Goal: Check status: Check status

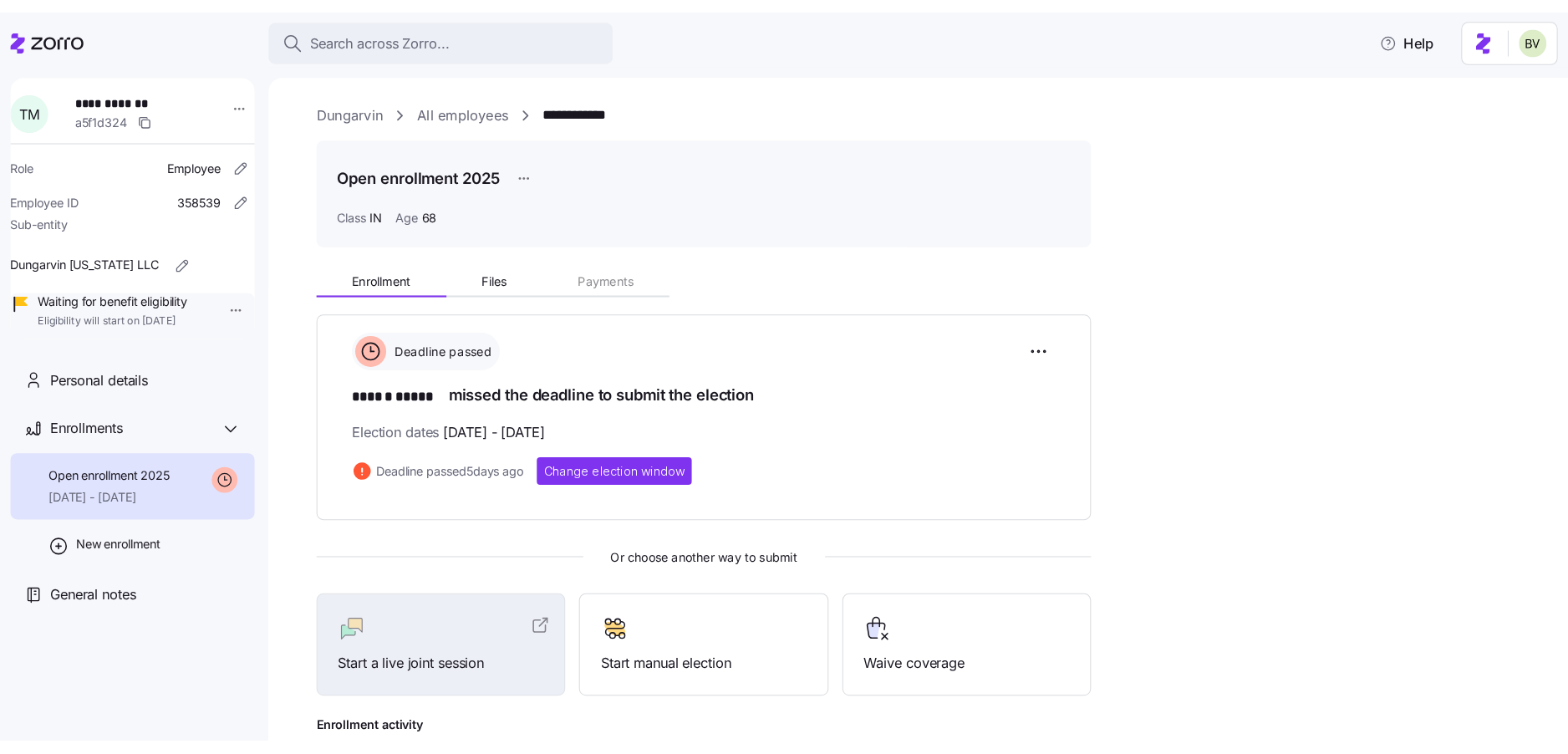
scroll to position [263, 0]
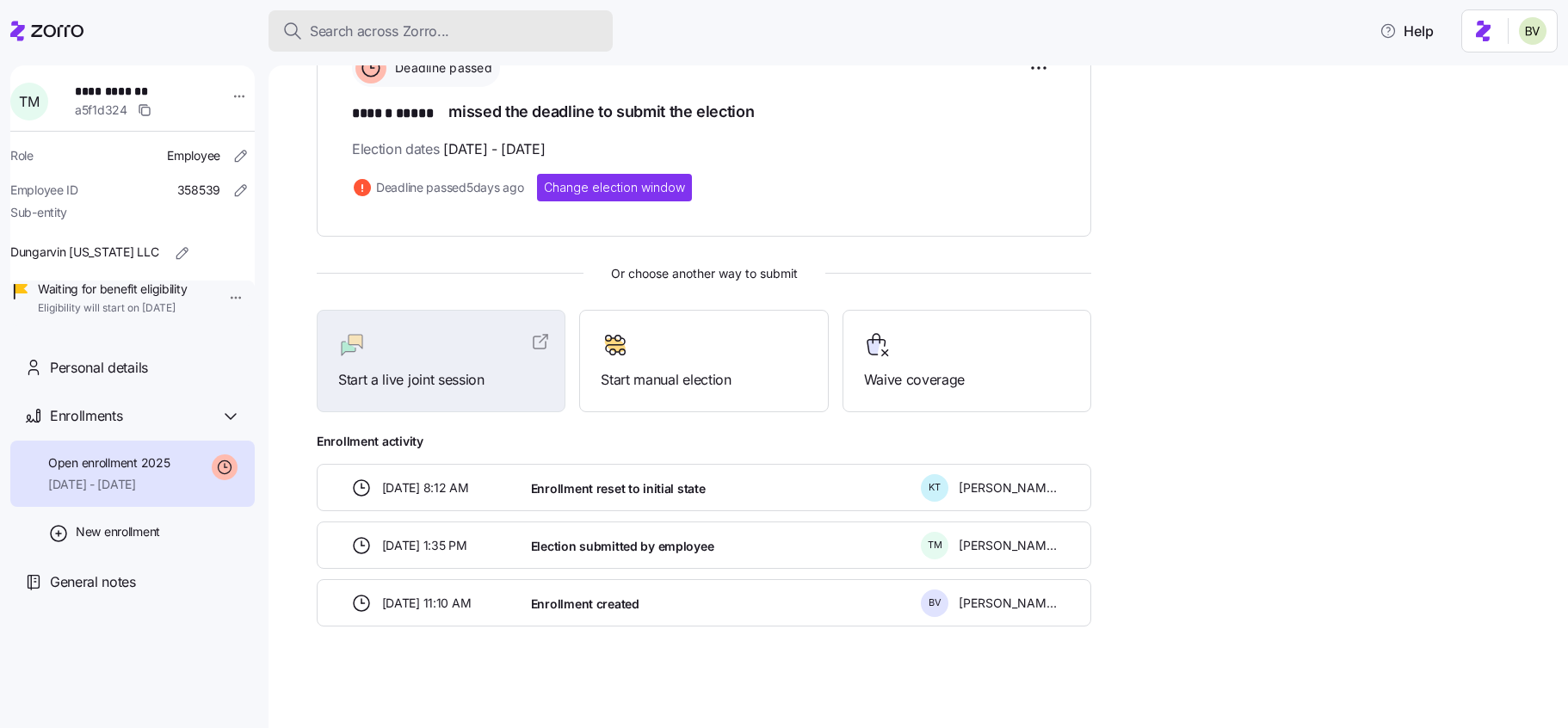
click at [372, 22] on span "Search across Zorro..." at bounding box center [380, 31] width 140 height 21
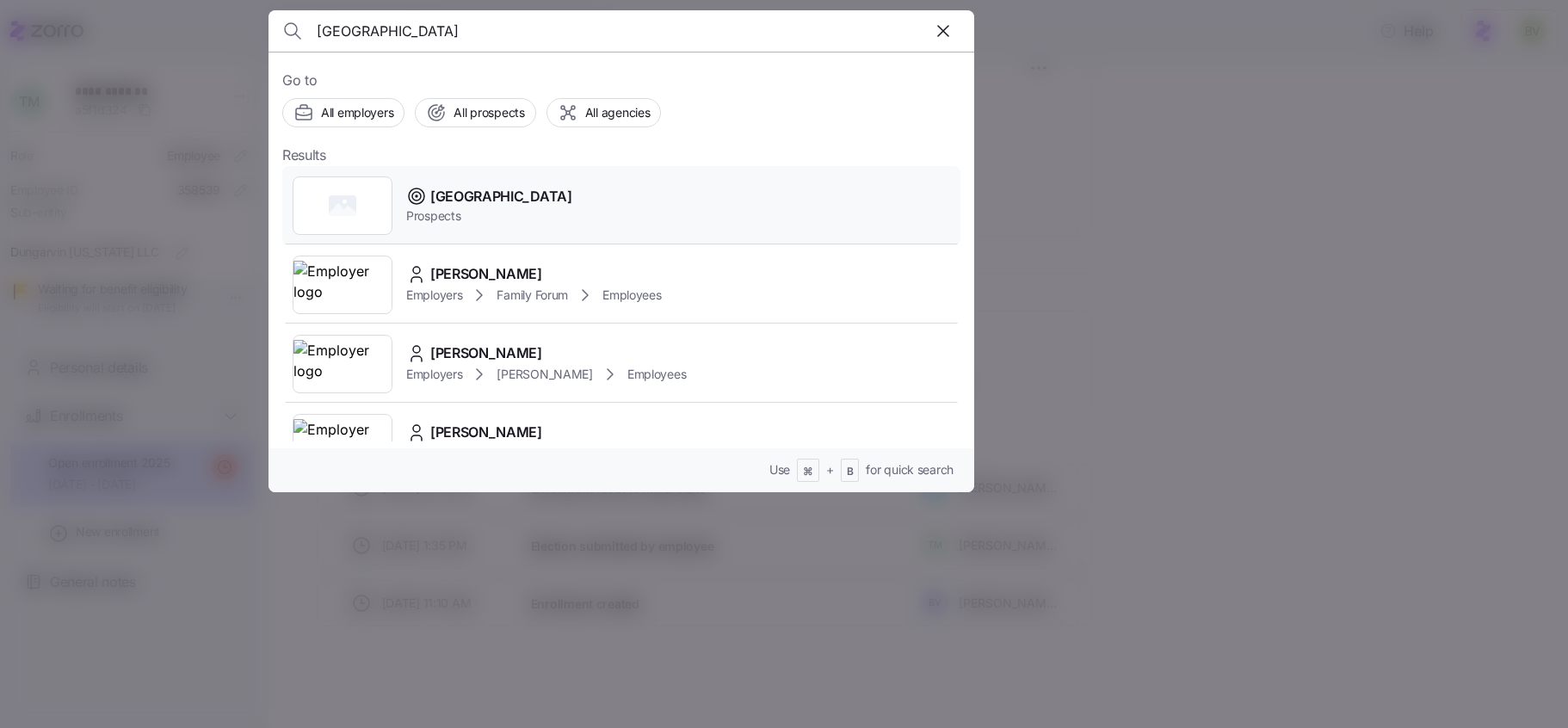
type input "[GEOGRAPHIC_DATA]"
click at [326, 217] on div at bounding box center [342, 206] width 100 height 59
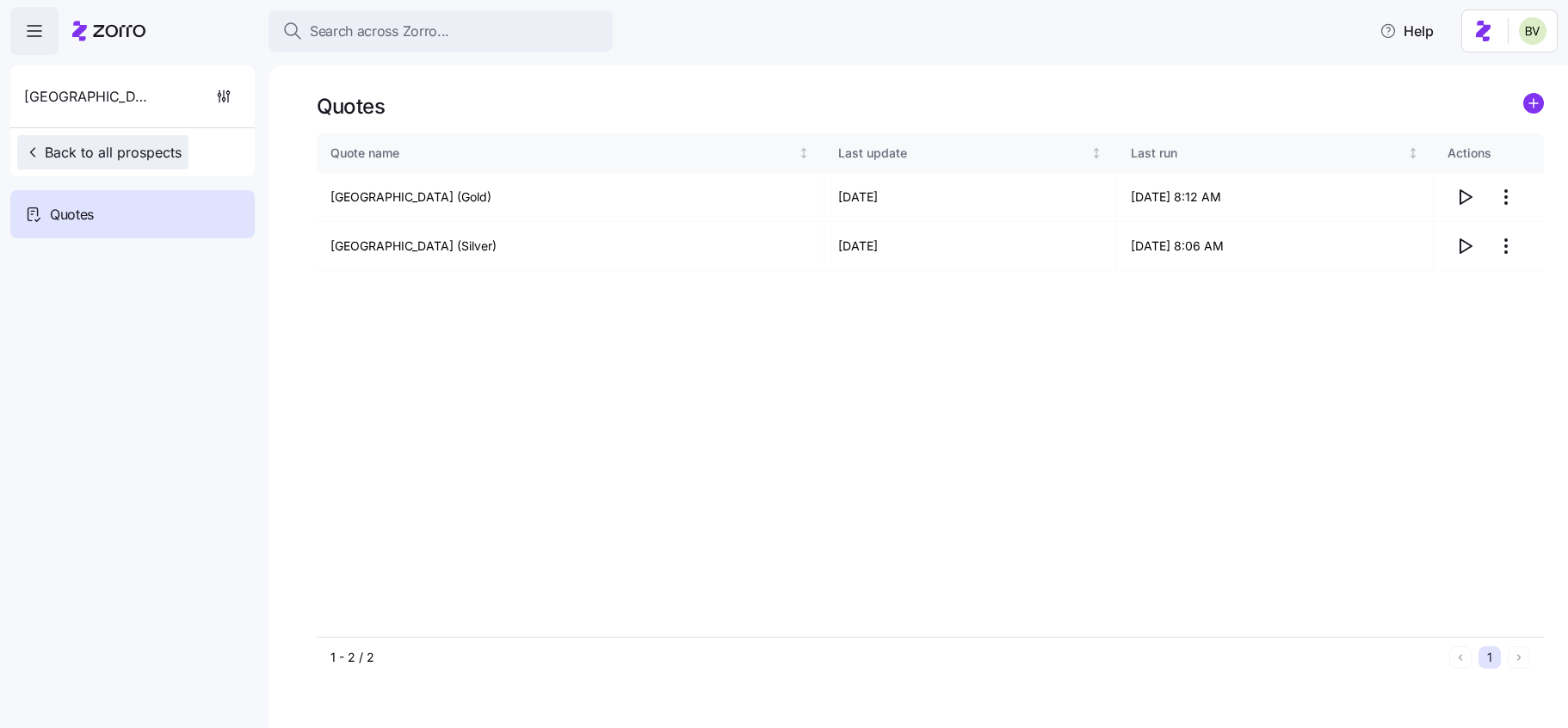
click at [135, 149] on span "Back to all prospects" at bounding box center [102, 153] width 157 height 20
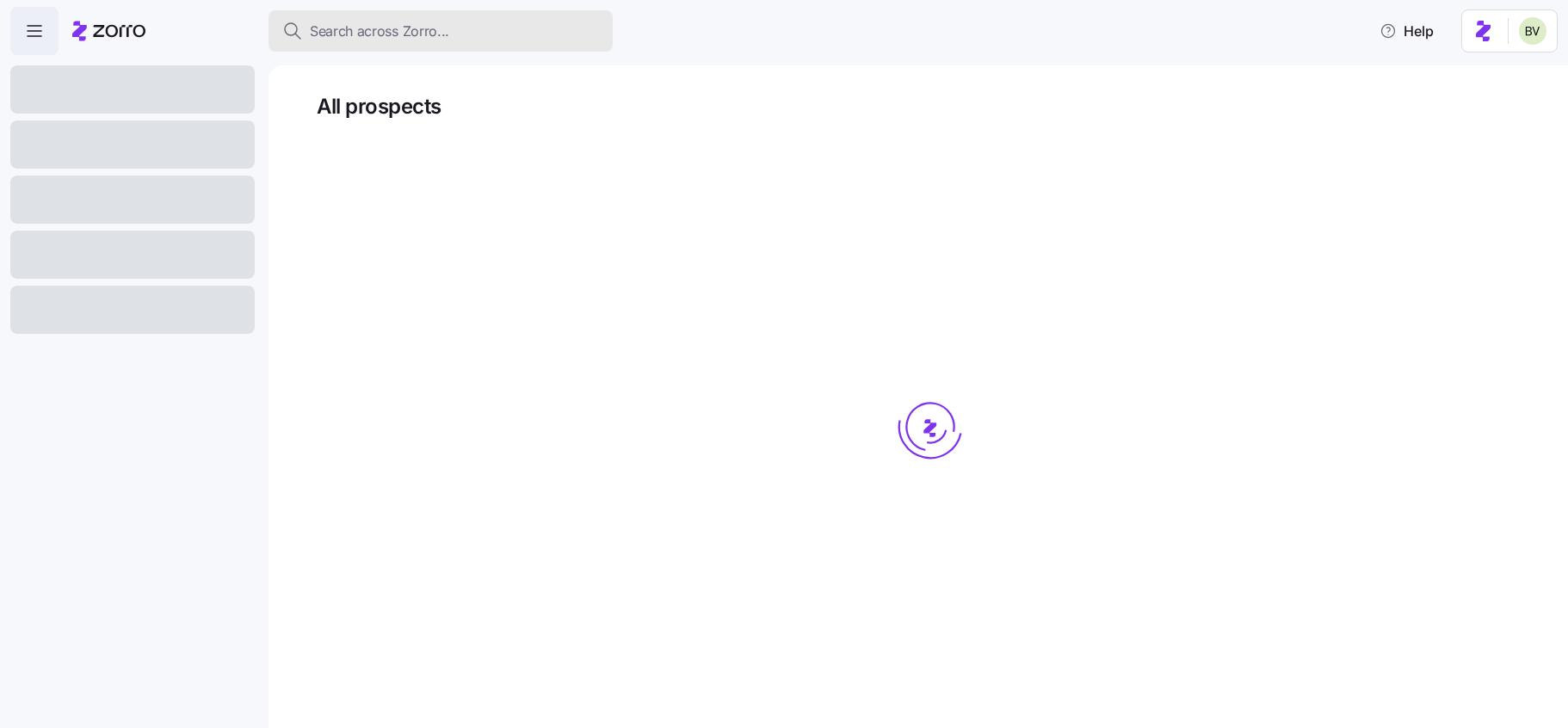
click at [404, 36] on span "Search across Zorro..." at bounding box center [380, 31] width 140 height 21
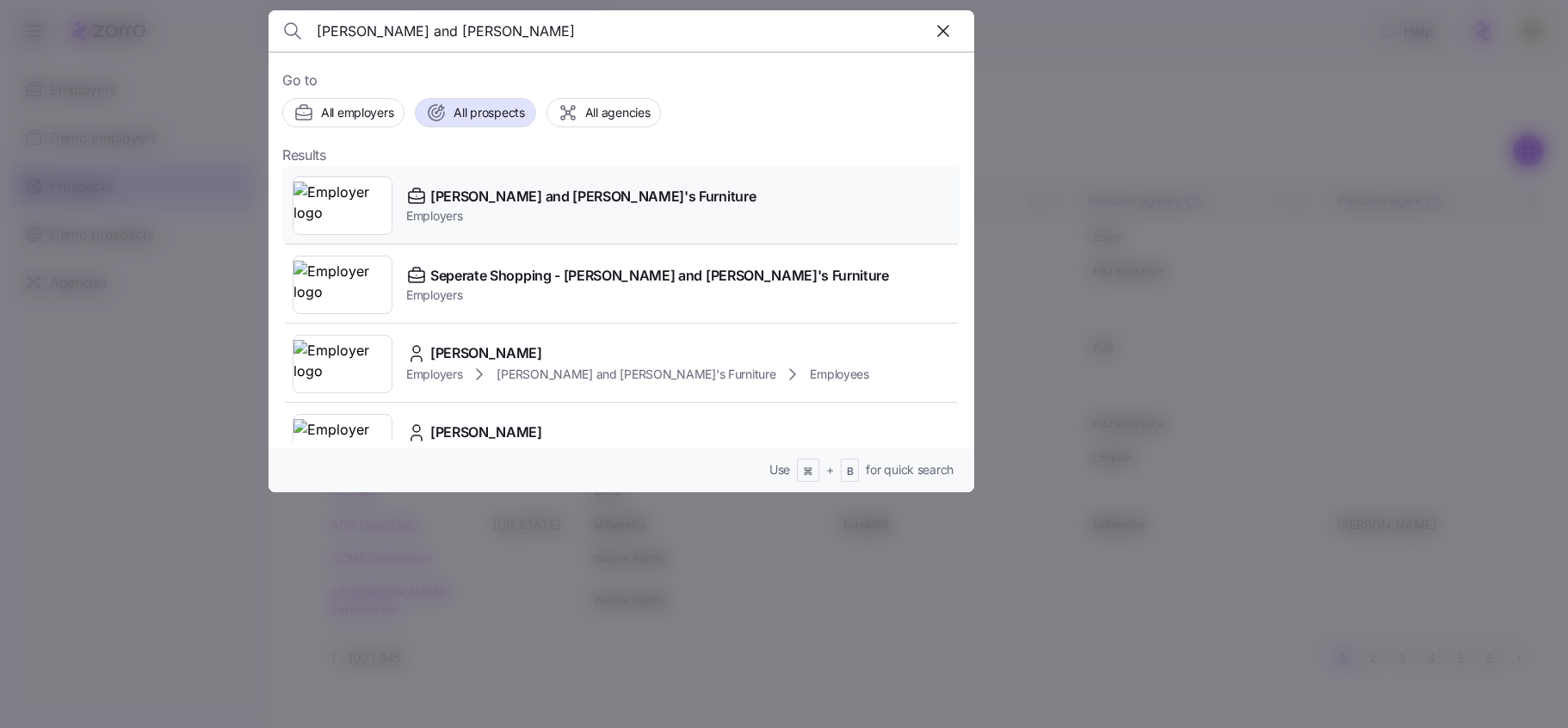
type input "[PERSON_NAME] and [PERSON_NAME]"
click at [360, 207] on img at bounding box center [342, 206] width 98 height 48
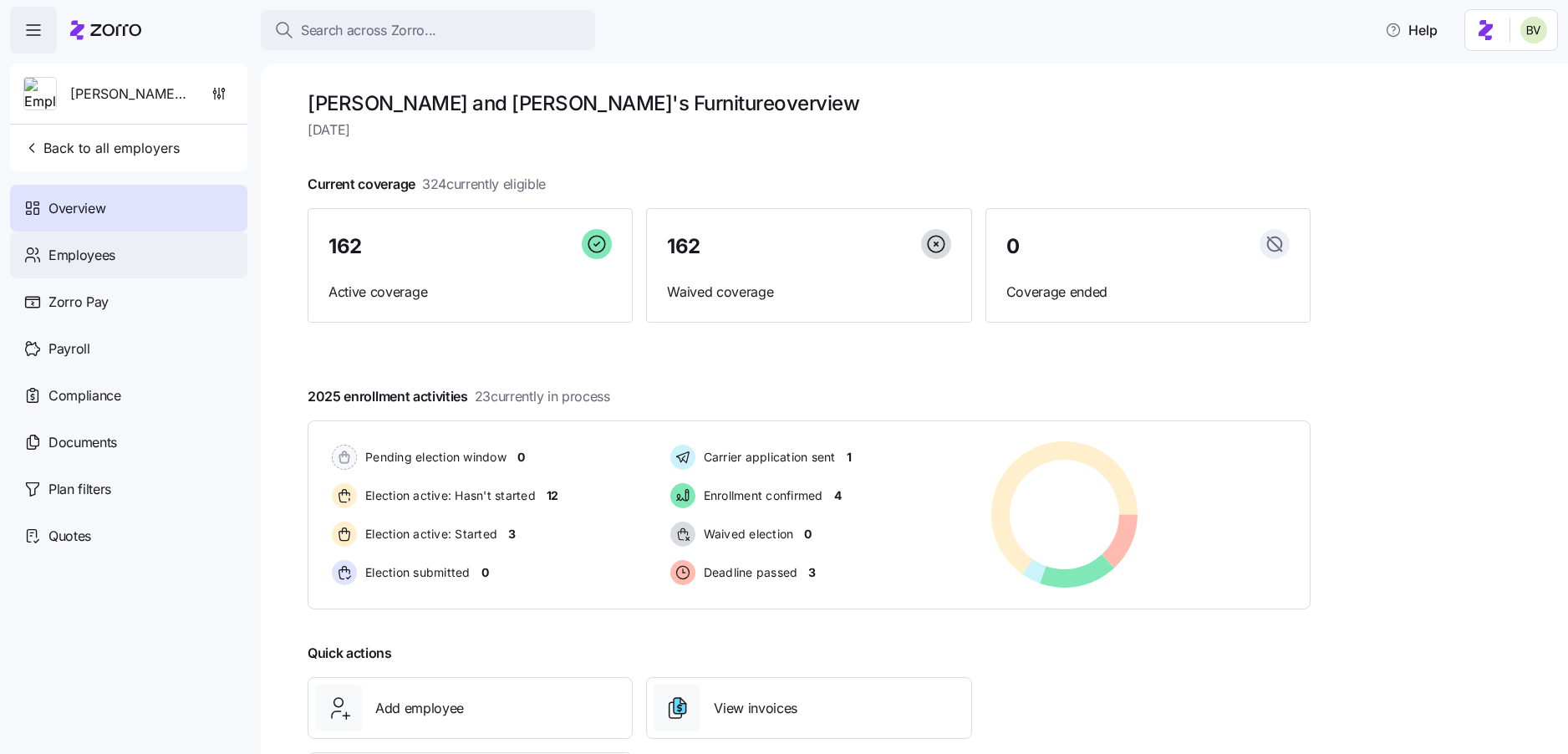
click at [110, 252] on span "Employees" at bounding box center [82, 255] width 67 height 21
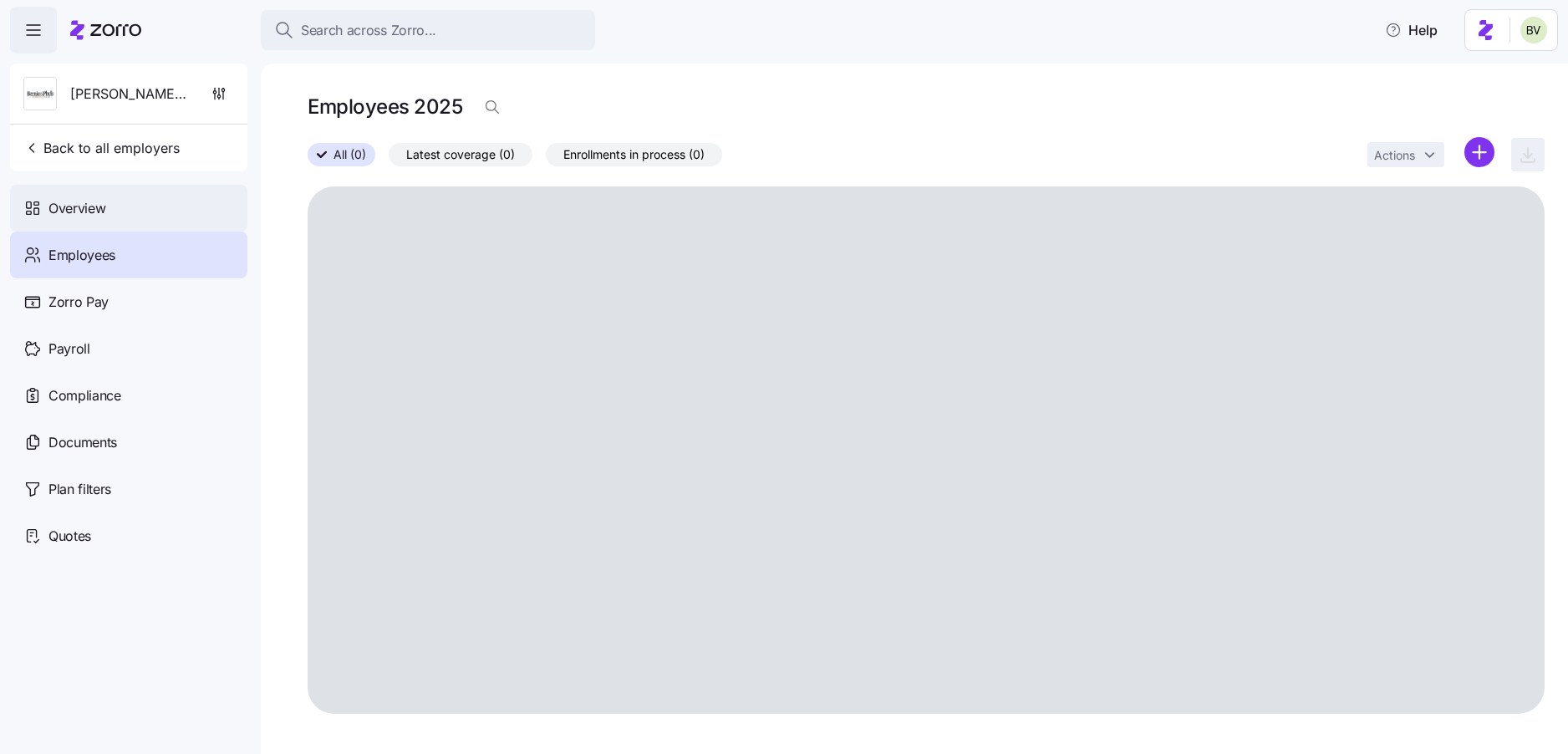
click at [111, 202] on div "Overview" at bounding box center [128, 208] width 238 height 47
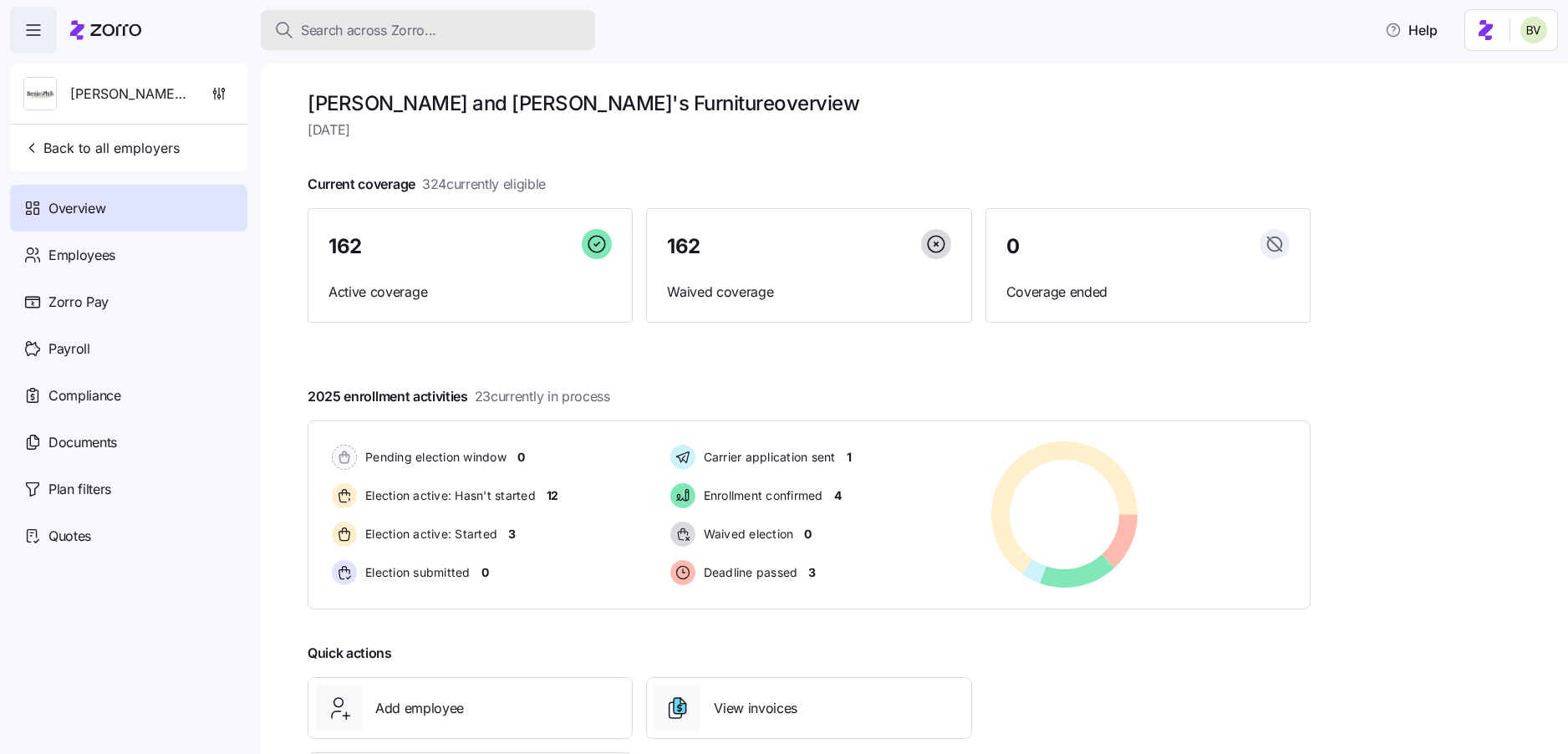
click at [442, 30] on div "Search across Zorro..." at bounding box center [427, 30] width 307 height 21
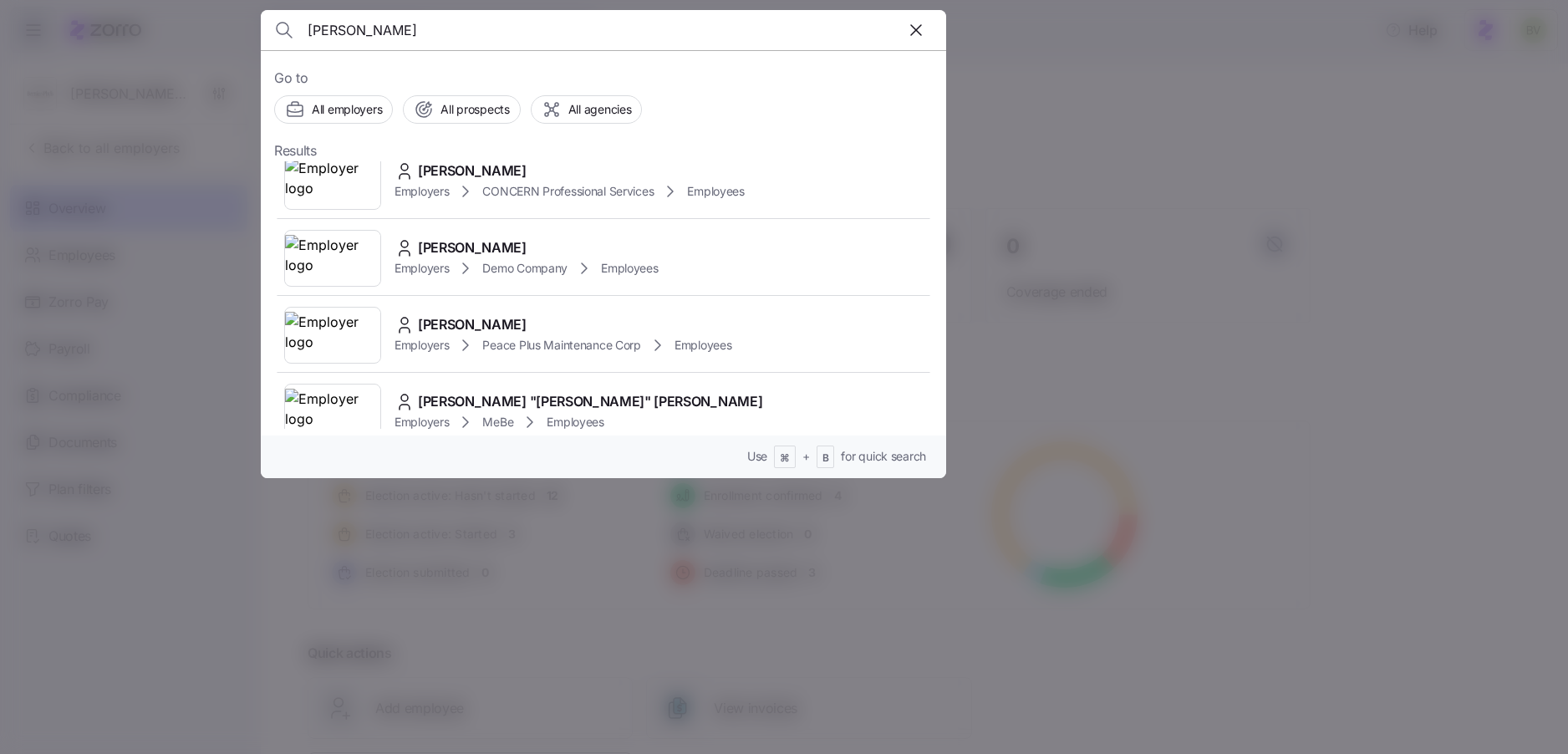
scroll to position [492, 0]
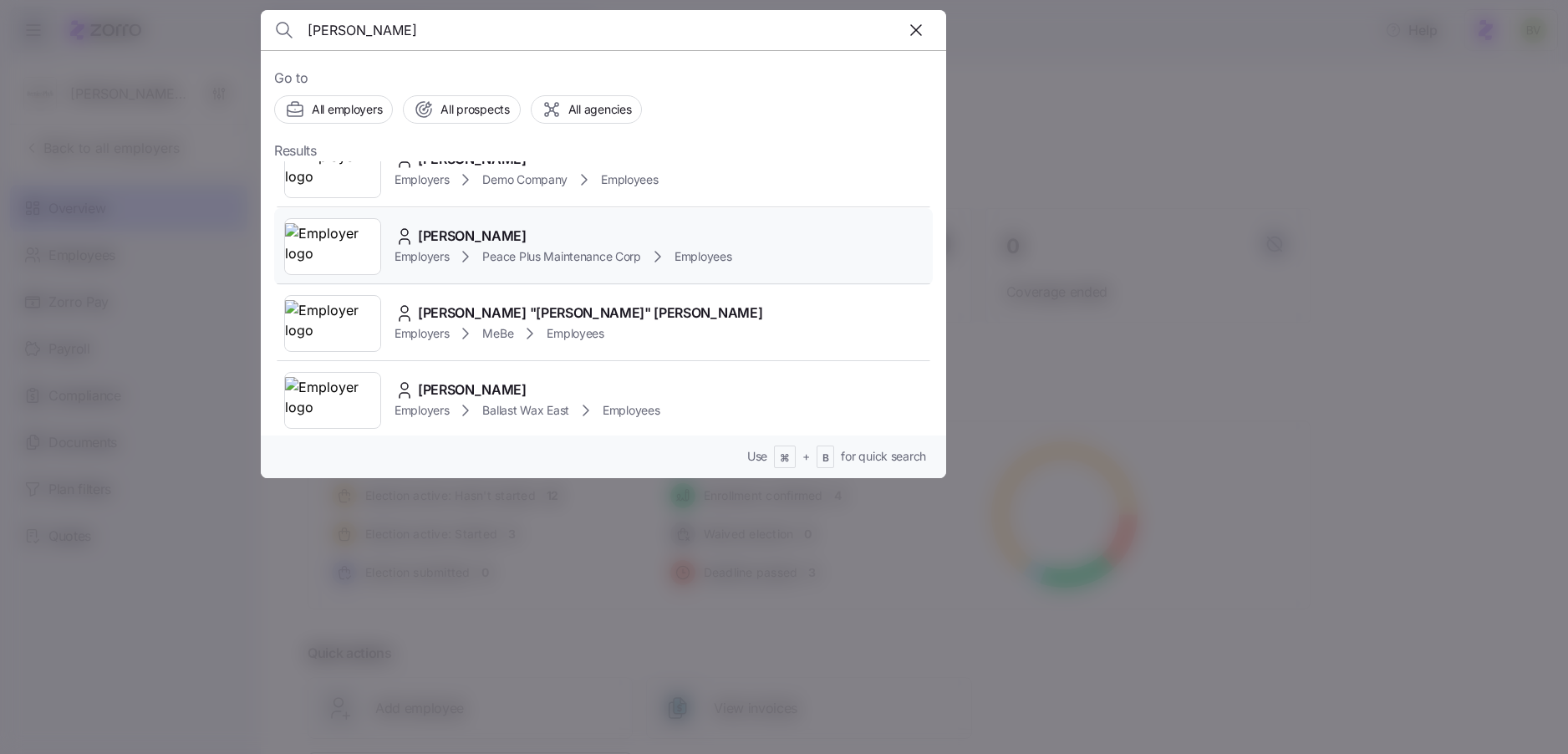
type input "[PERSON_NAME]"
click at [375, 236] on img at bounding box center [332, 247] width 95 height 47
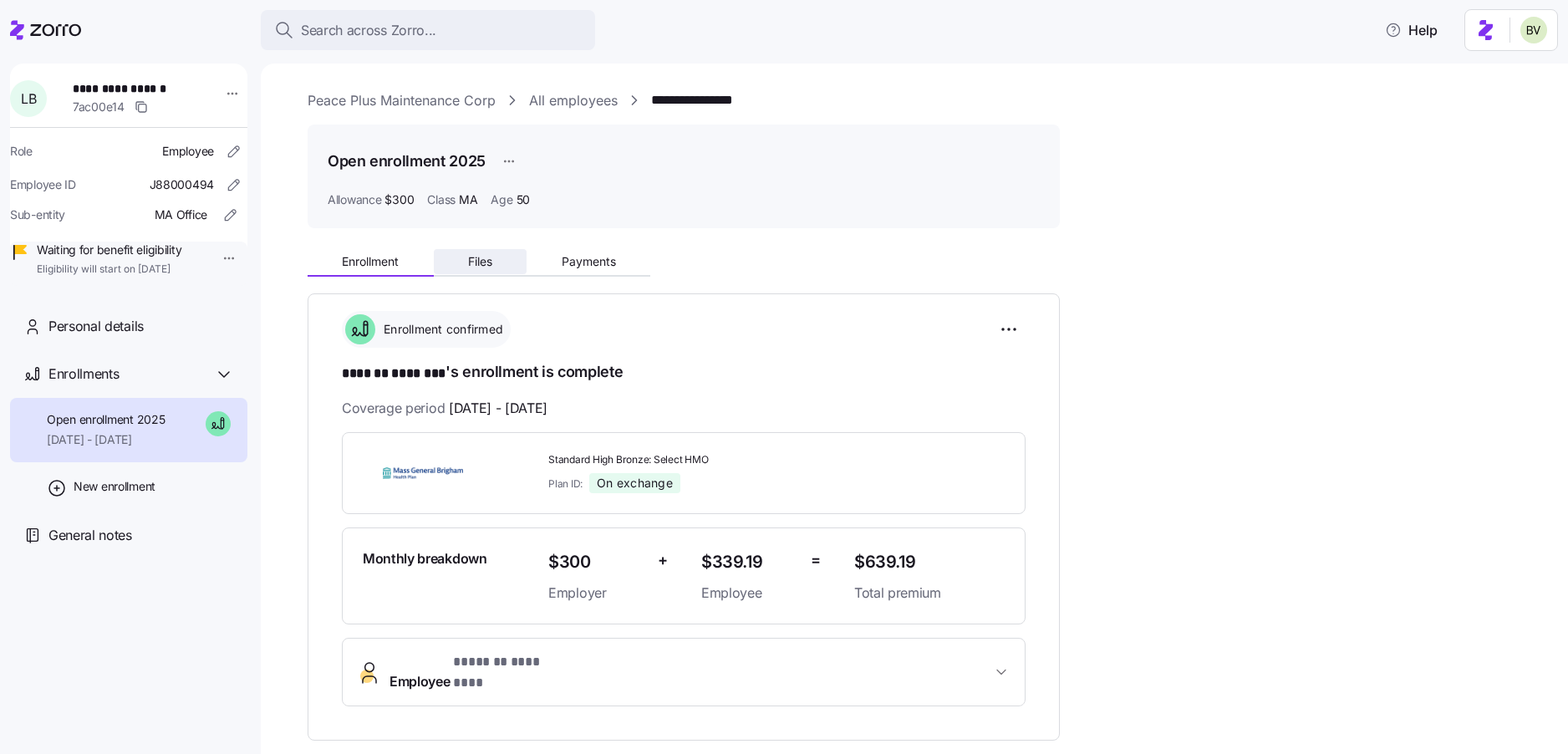
click at [503, 263] on button "Files" at bounding box center [481, 262] width 94 height 25
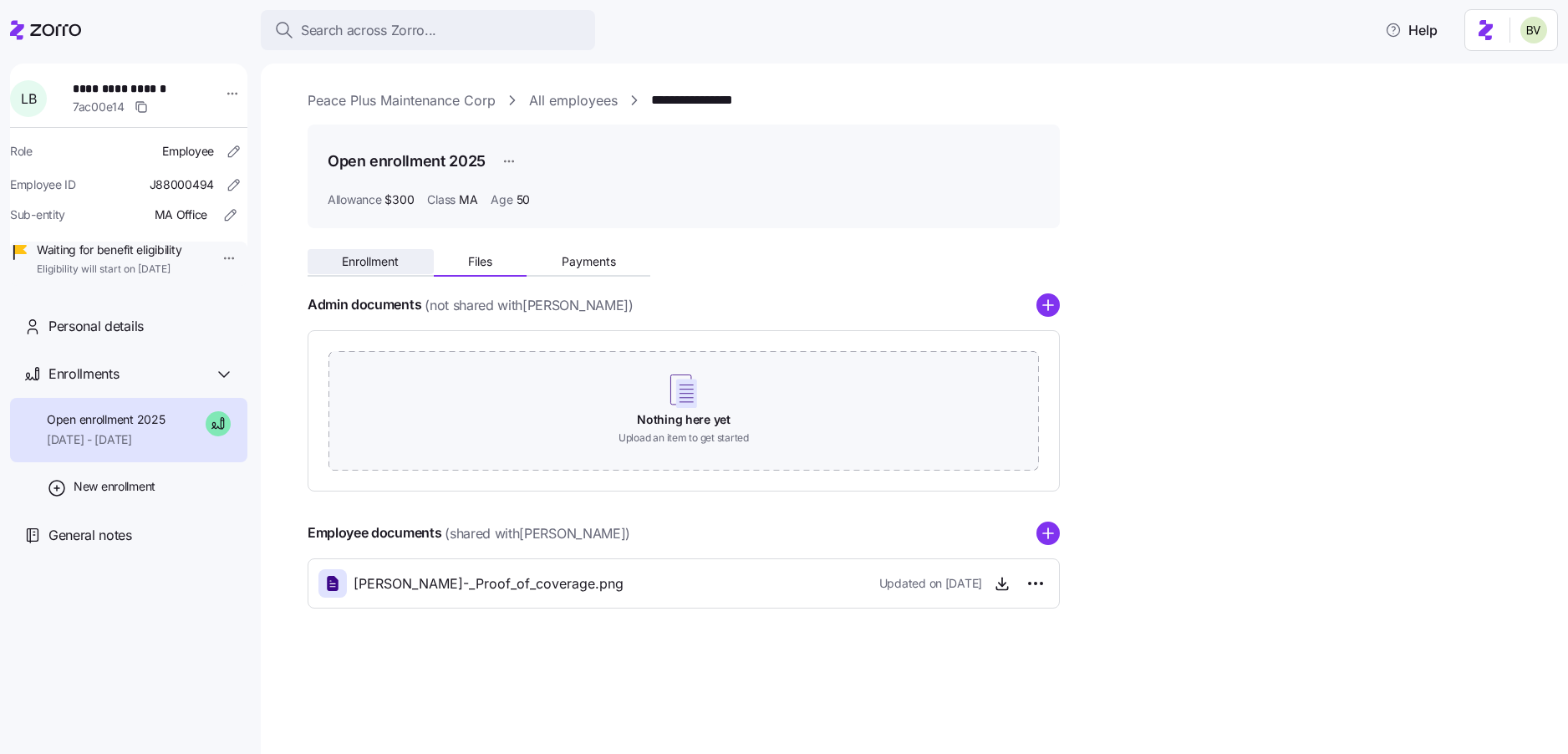
click at [389, 263] on span "Enrollment" at bounding box center [370, 261] width 57 height 12
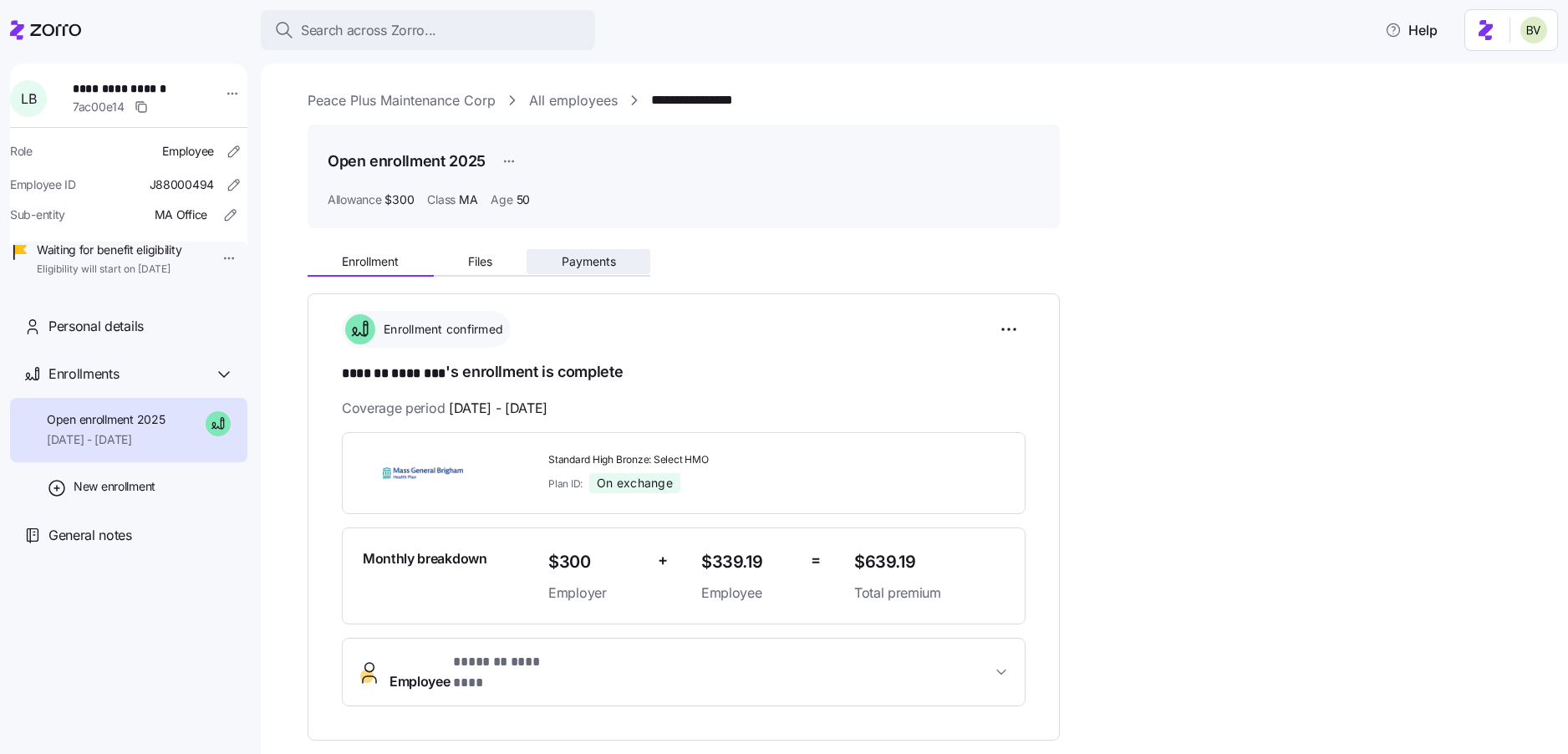
click at [590, 256] on span "Payments" at bounding box center [588, 261] width 54 height 12
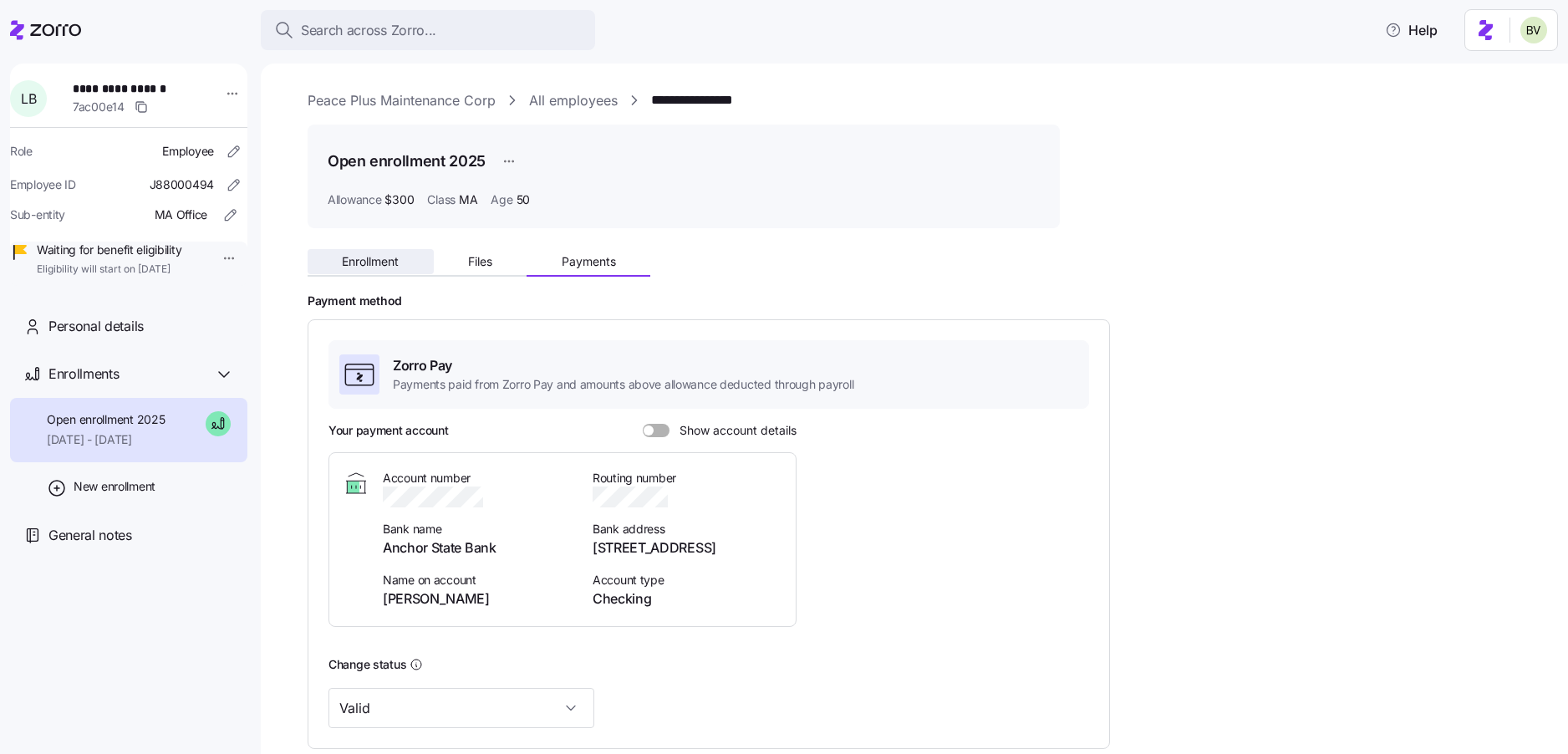
click at [366, 263] on span "Enrollment" at bounding box center [370, 261] width 57 height 12
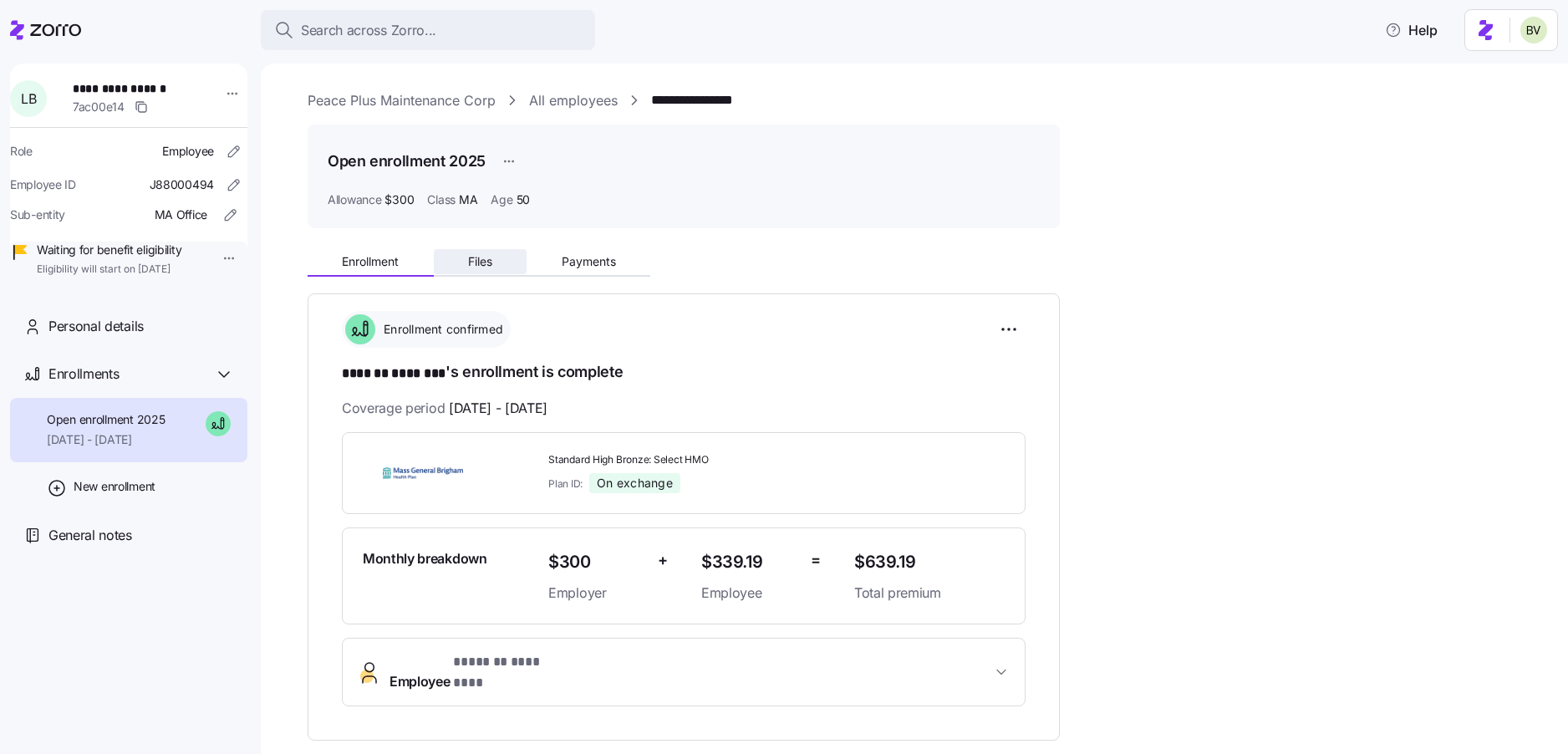
click at [479, 265] on span "Files" at bounding box center [480, 261] width 24 height 12
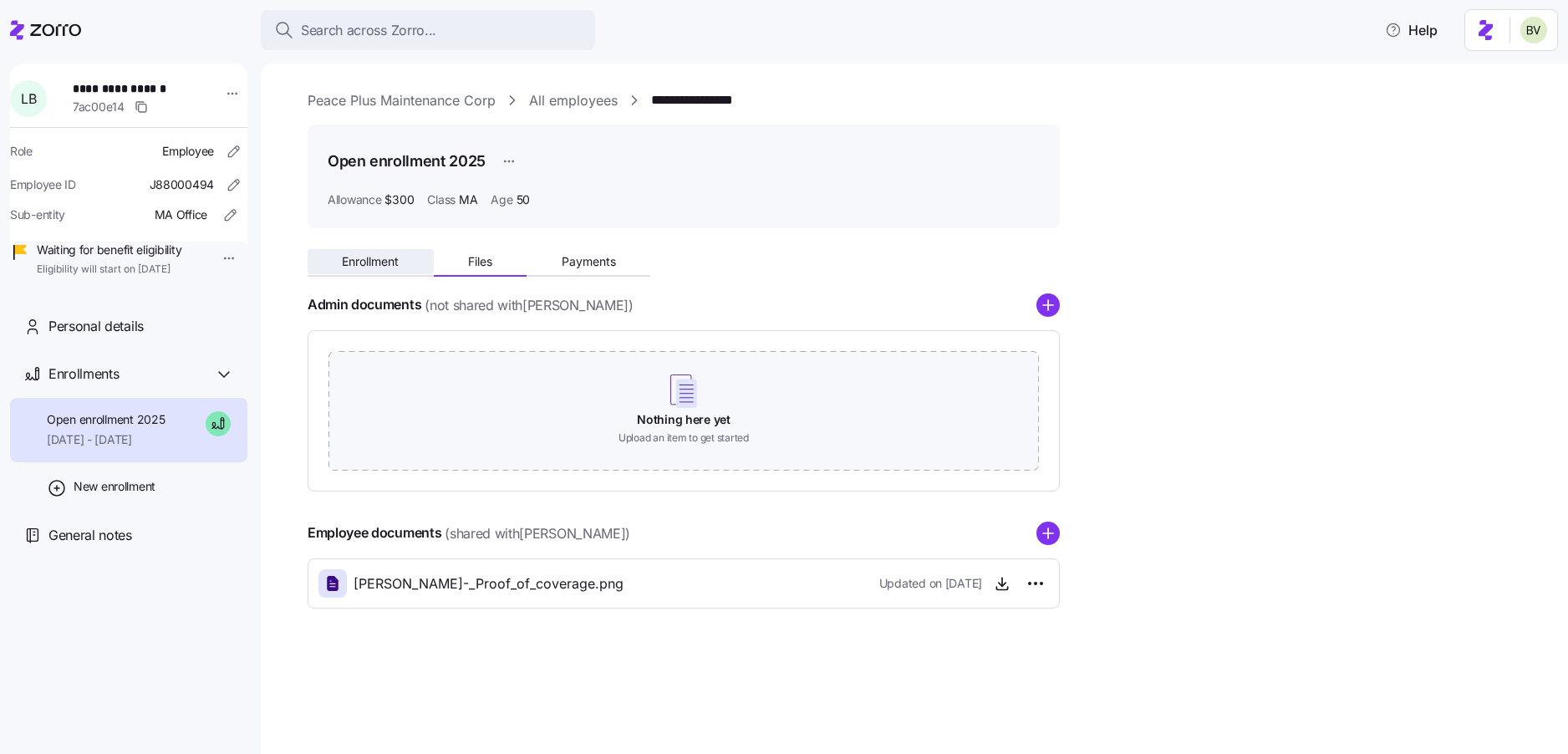
click at [356, 251] on button "Enrollment" at bounding box center [371, 262] width 127 height 25
